Goal: Obtain resource: Obtain resource

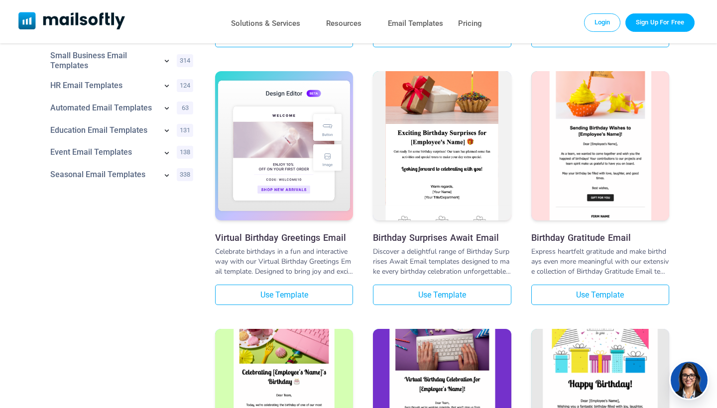
scroll to position [309, 0]
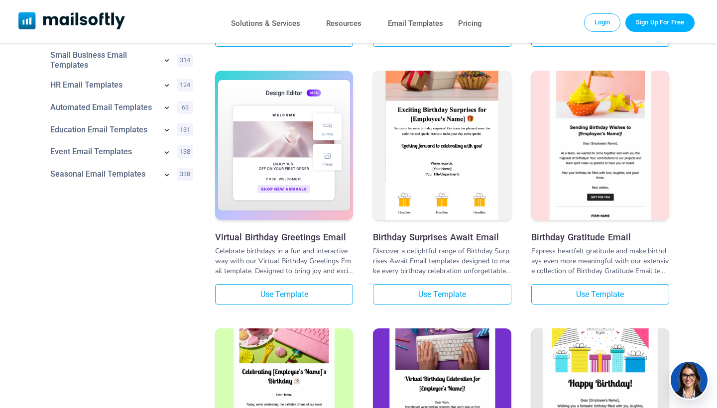
click at [448, 151] on img at bounding box center [442, 123] width 138 height 226
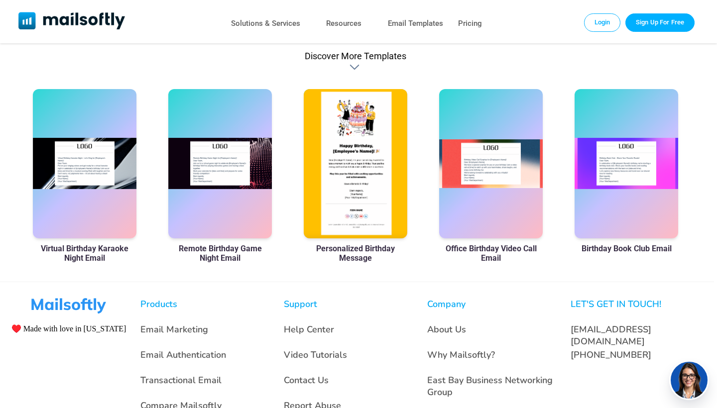
scroll to position [598, 4]
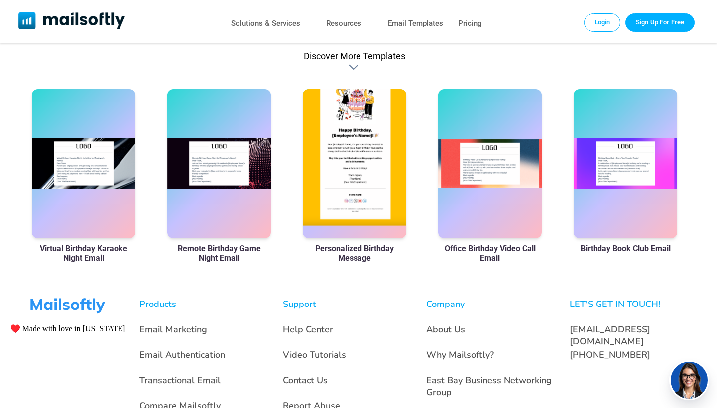
click at [345, 150] on div at bounding box center [355, 163] width 104 height 149
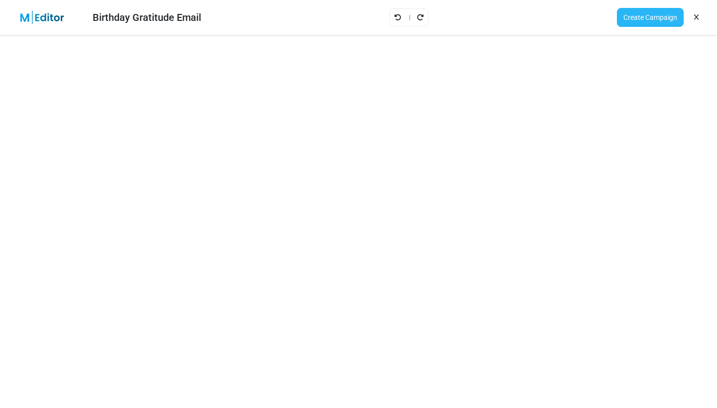
click at [651, 18] on link "Create Campaign" at bounding box center [650, 17] width 67 height 19
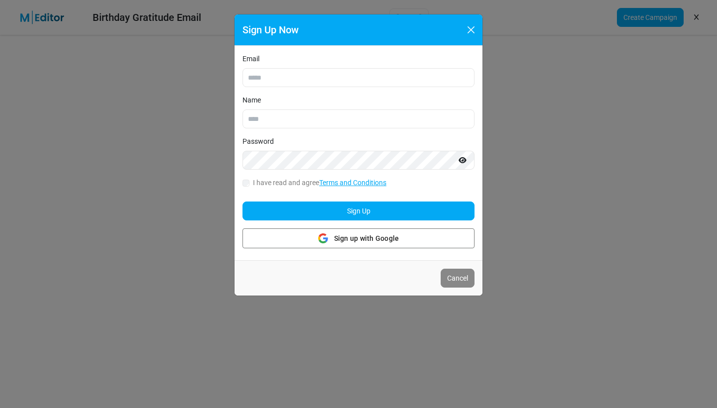
click at [472, 31] on button "Close" at bounding box center [471, 29] width 15 height 15
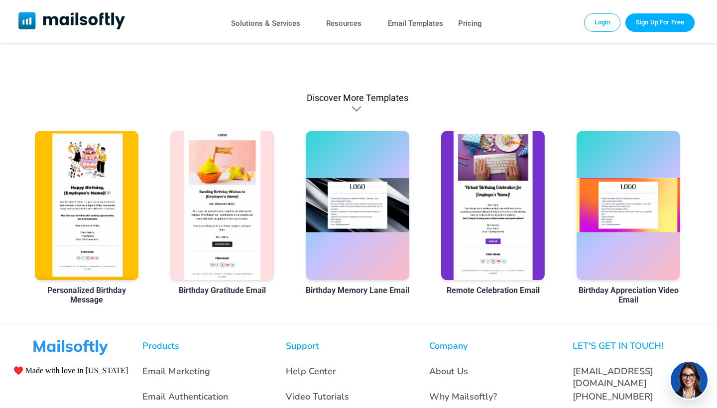
scroll to position [556, 1]
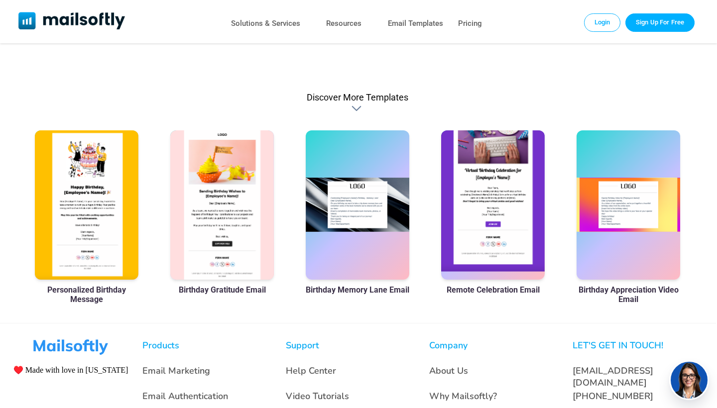
click at [487, 209] on div at bounding box center [493, 204] width 104 height 149
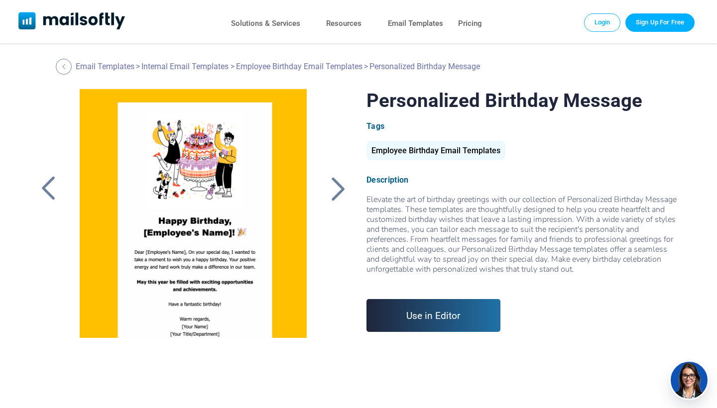
scroll to position [0, 0]
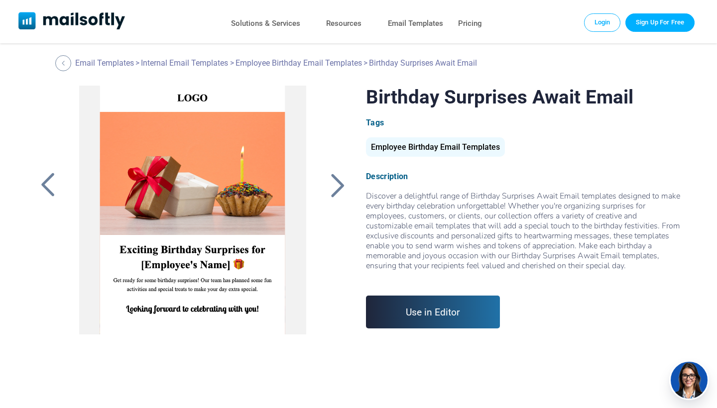
scroll to position [0, 0]
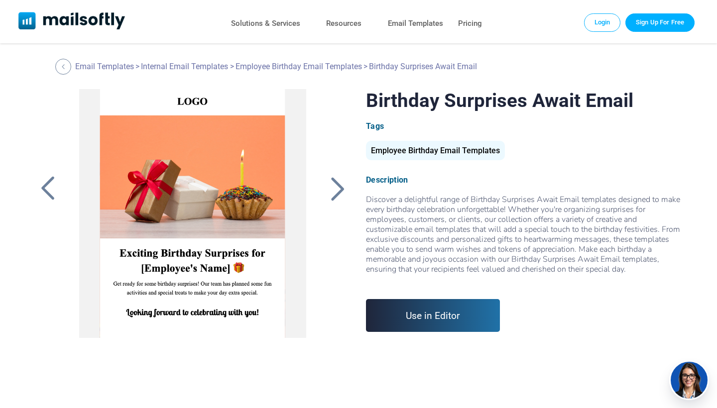
click at [457, 322] on link "Use in Editor" at bounding box center [433, 315] width 134 height 33
